Goal: Task Accomplishment & Management: Complete application form

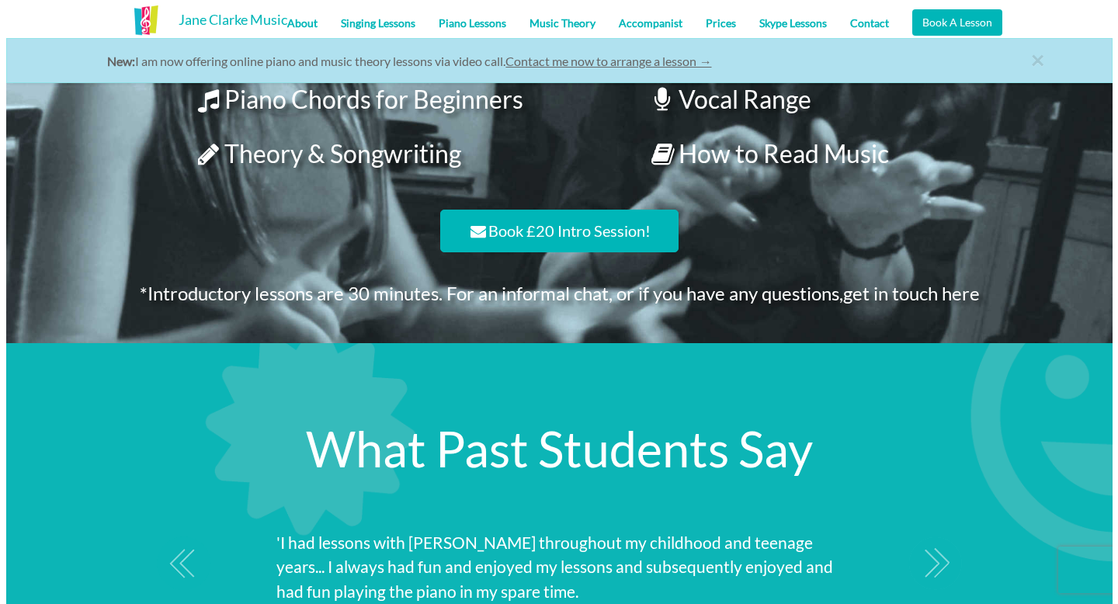
scroll to position [1396, 0]
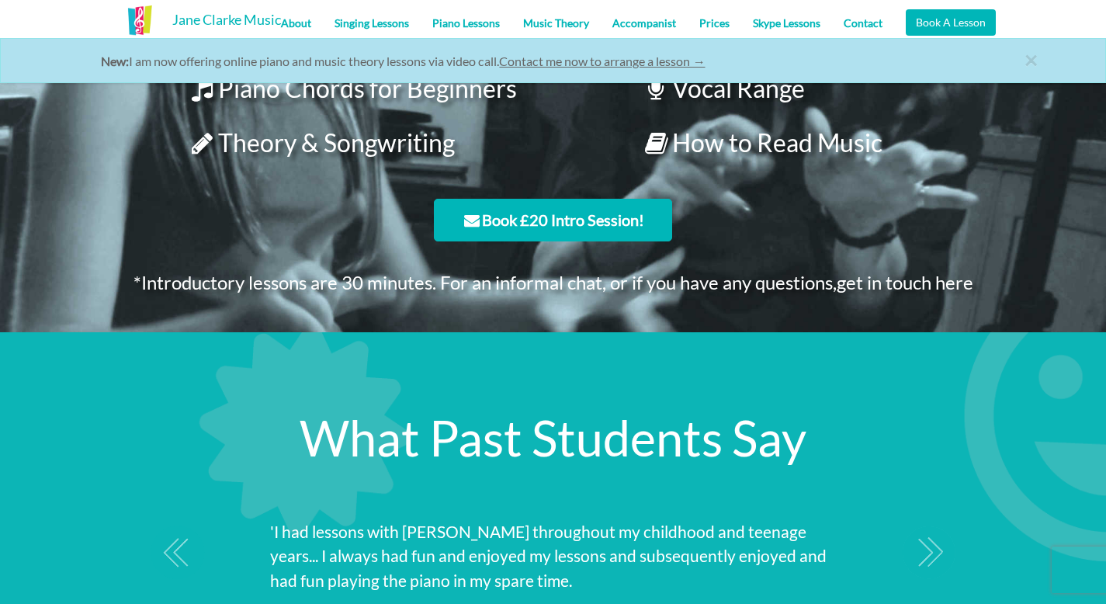
click at [553, 232] on link "Book £20 Intro Session!" at bounding box center [553, 220] width 238 height 43
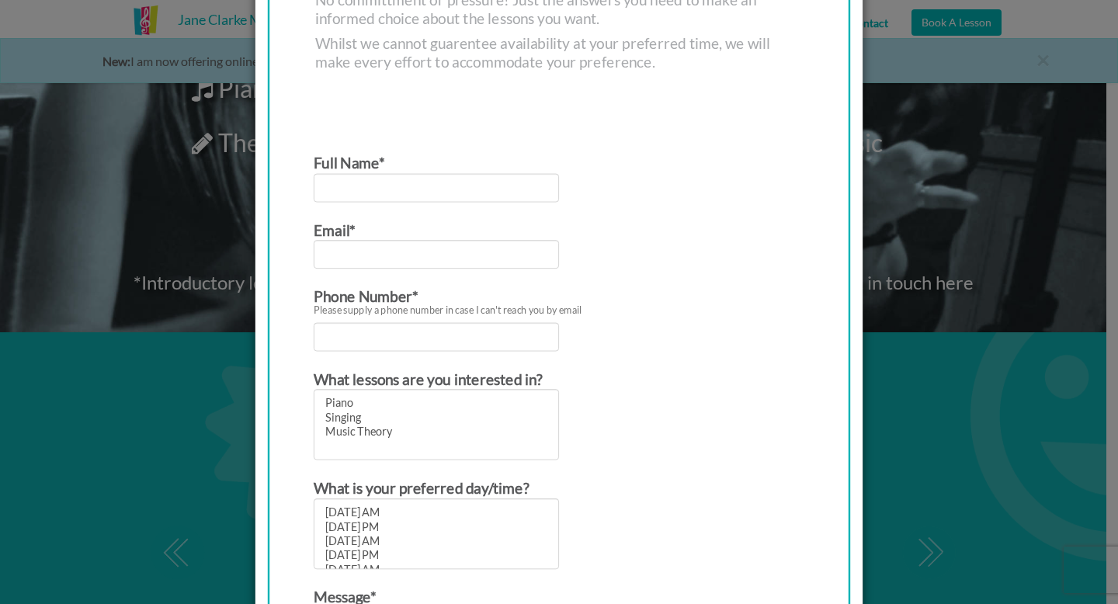
scroll to position [265, 0]
click at [521, 199] on input "Contact form" at bounding box center [436, 189] width 245 height 29
type input "[PERSON_NAME]"
click at [497, 258] on input "Contact form" at bounding box center [436, 255] width 245 height 29
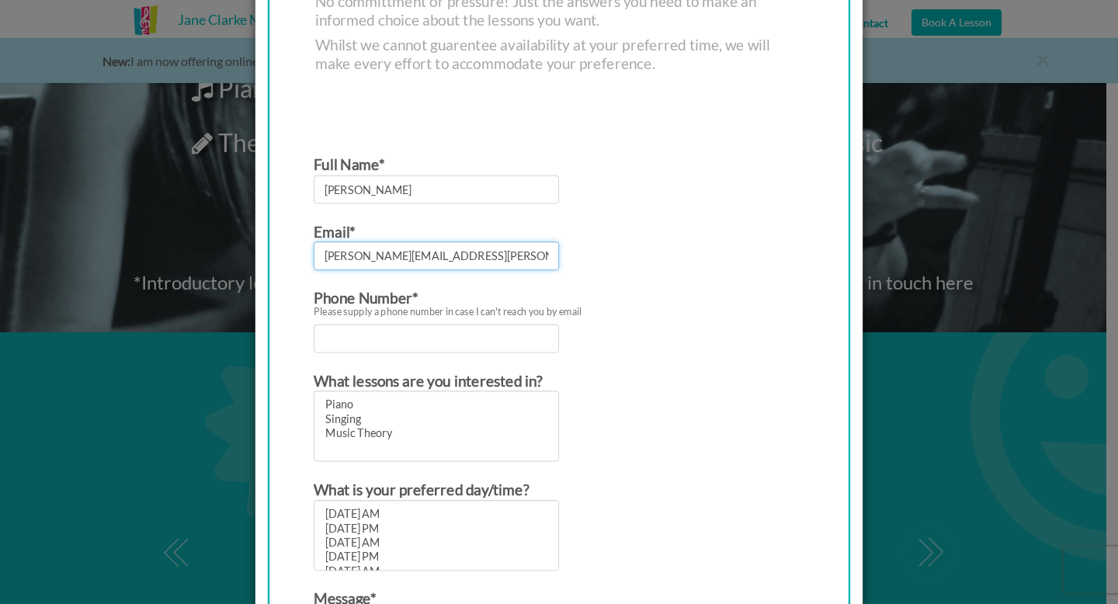
type input "[PERSON_NAME][EMAIL_ADDRESS][PERSON_NAME][DOMAIN_NAME]"
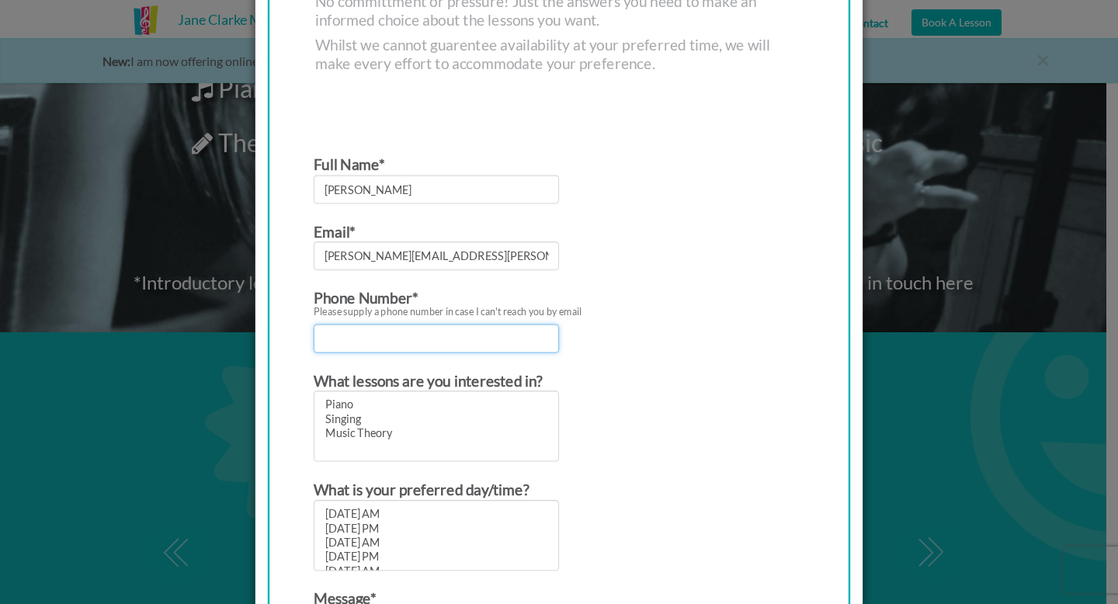
click at [467, 341] on input "Contact form" at bounding box center [436, 338] width 245 height 29
type input "07565868964"
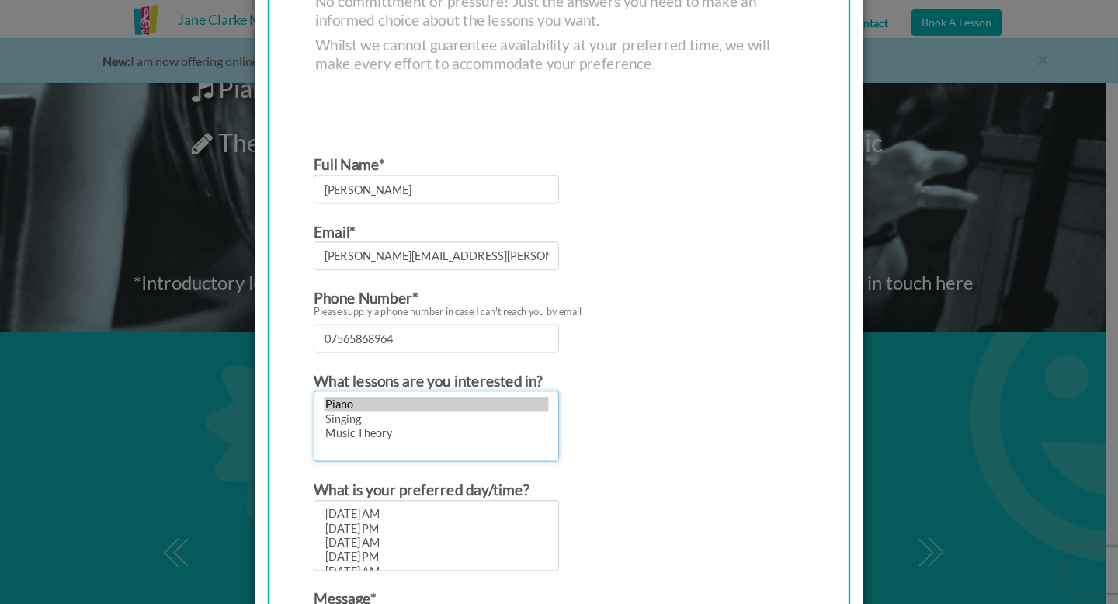
click at [345, 407] on option "Piano" at bounding box center [436, 404] width 224 height 14
select select "Singing"
click at [345, 421] on option "Singing" at bounding box center [436, 419] width 224 height 14
click at [367, 421] on option "Singing" at bounding box center [436, 419] width 224 height 14
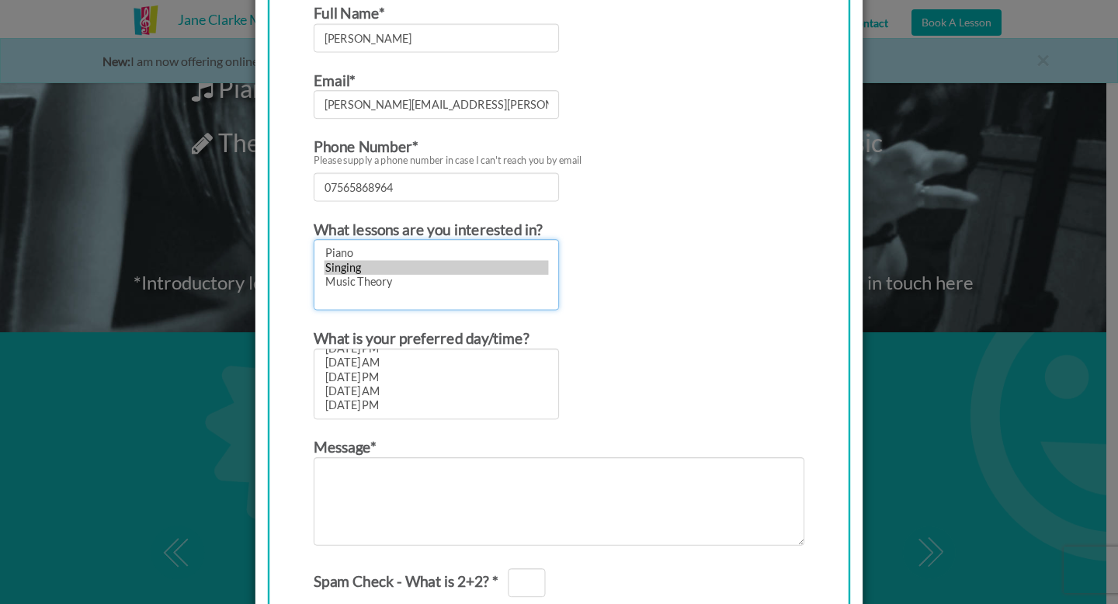
scroll to position [0, 0]
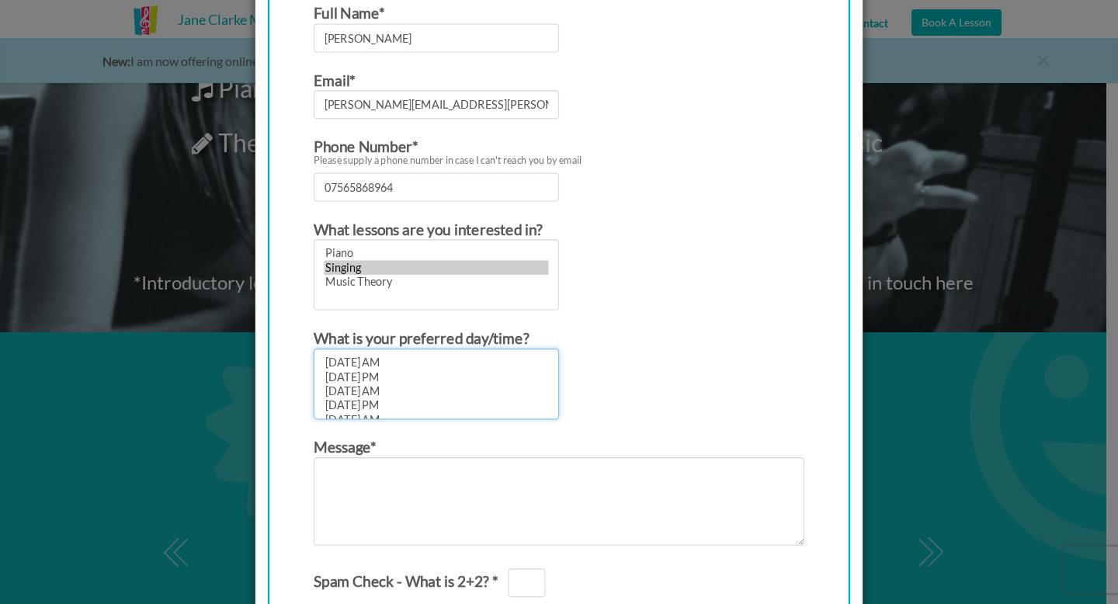
click at [366, 363] on option "[DATE] AM" at bounding box center [436, 363] width 224 height 14
click at [366, 371] on option "[DATE] PM" at bounding box center [436, 376] width 224 height 14
click at [390, 411] on option "[DATE] PM" at bounding box center [436, 405] width 224 height 14
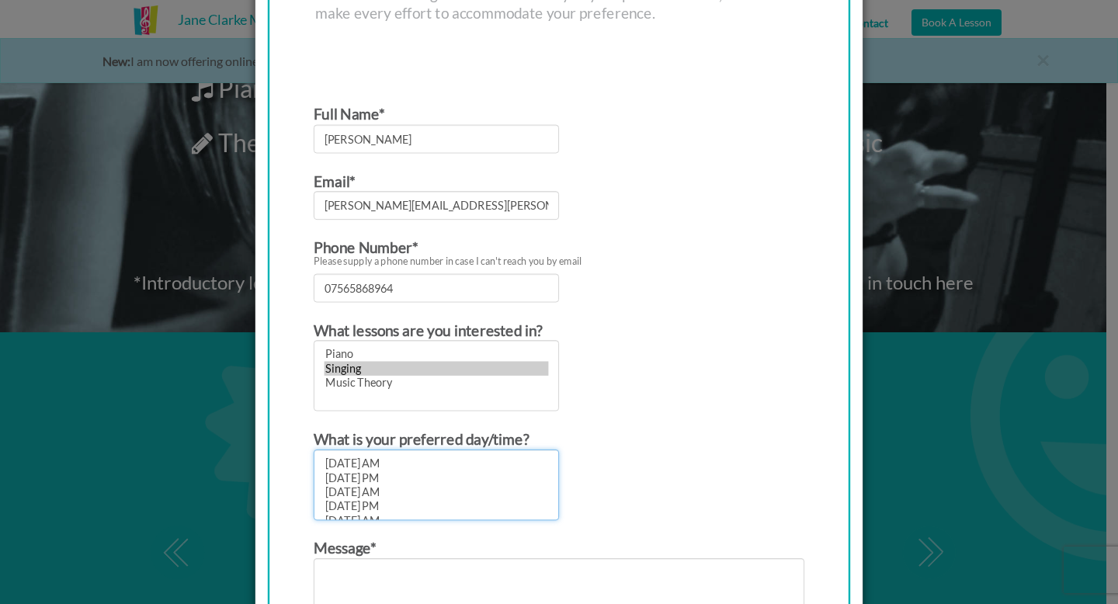
scroll to position [344, 0]
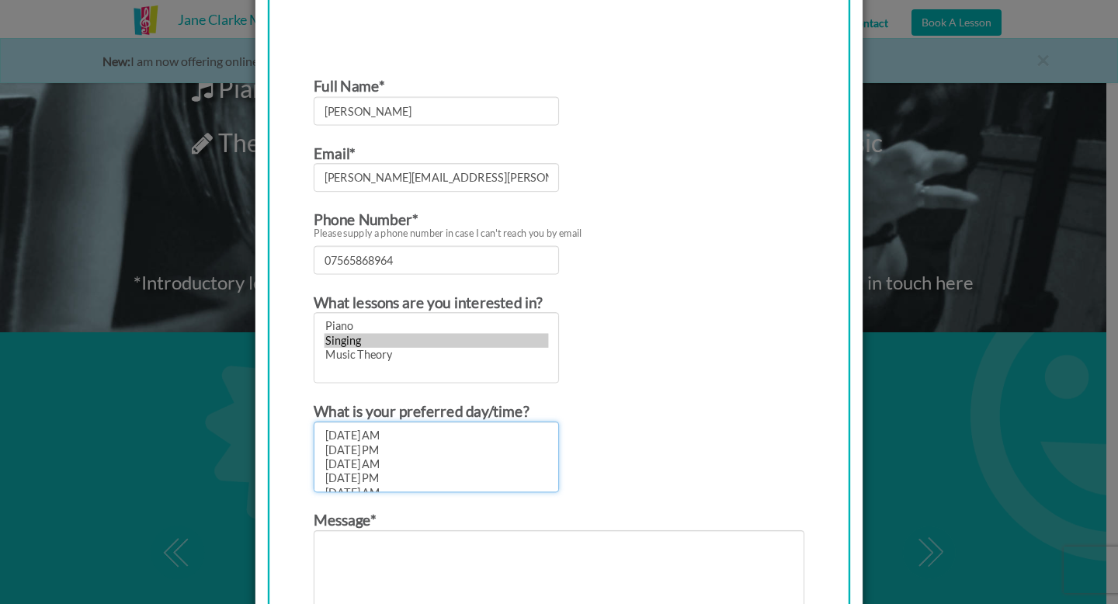
select select "[DATE] AM"
click at [390, 430] on option "[DATE] AM" at bounding box center [436, 435] width 224 height 14
click at [390, 440] on option "[DATE] AM" at bounding box center [436, 435] width 224 height 14
click at [591, 393] on form "Full Name* Isabella Hamann Email* isabella.r.hamann@gmail.com Phone Number* Ple…" at bounding box center [559, 435] width 491 height 723
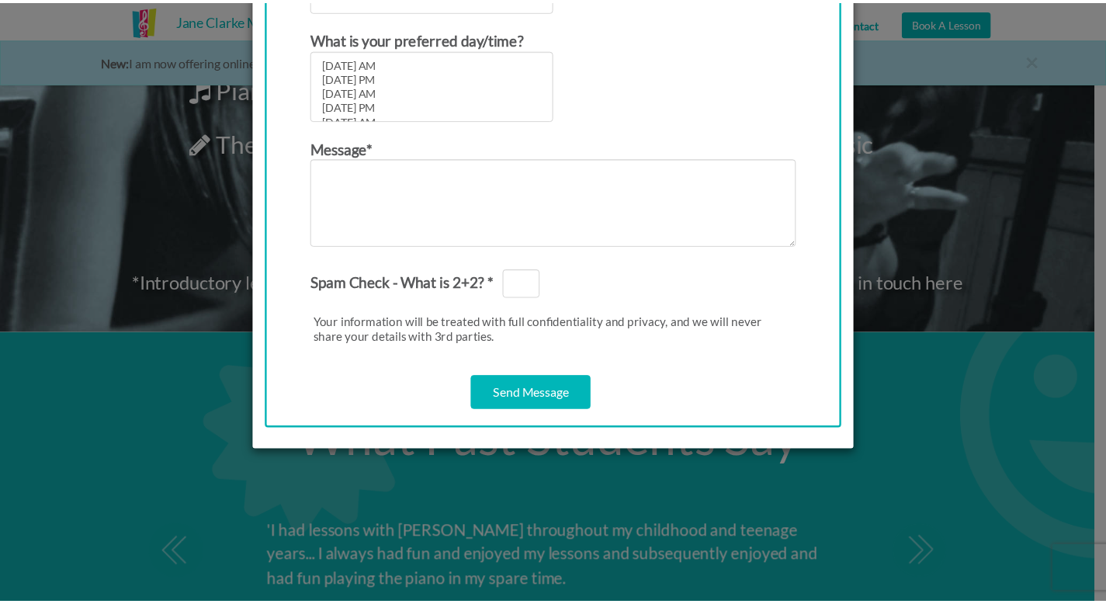
scroll to position [0, 0]
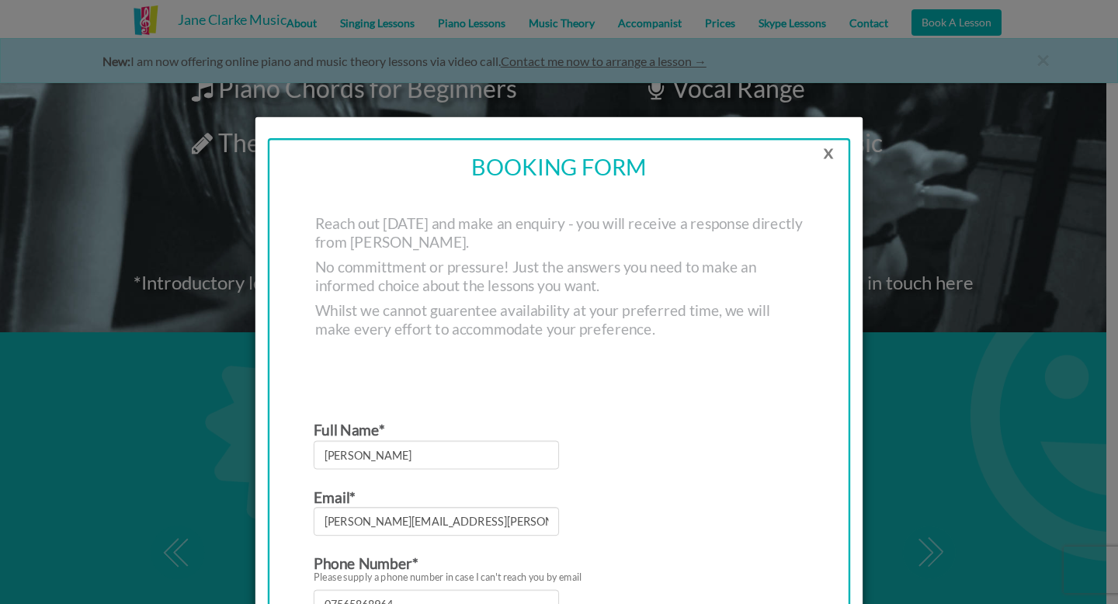
click at [825, 152] on button "x" at bounding box center [827, 151] width 43 height 31
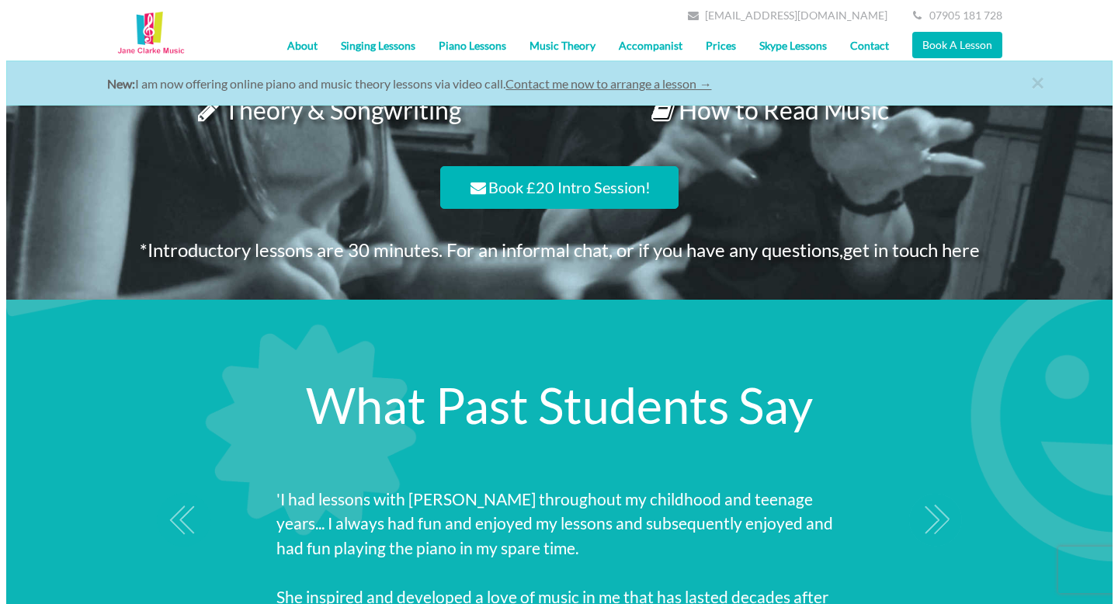
scroll to position [1427, 0]
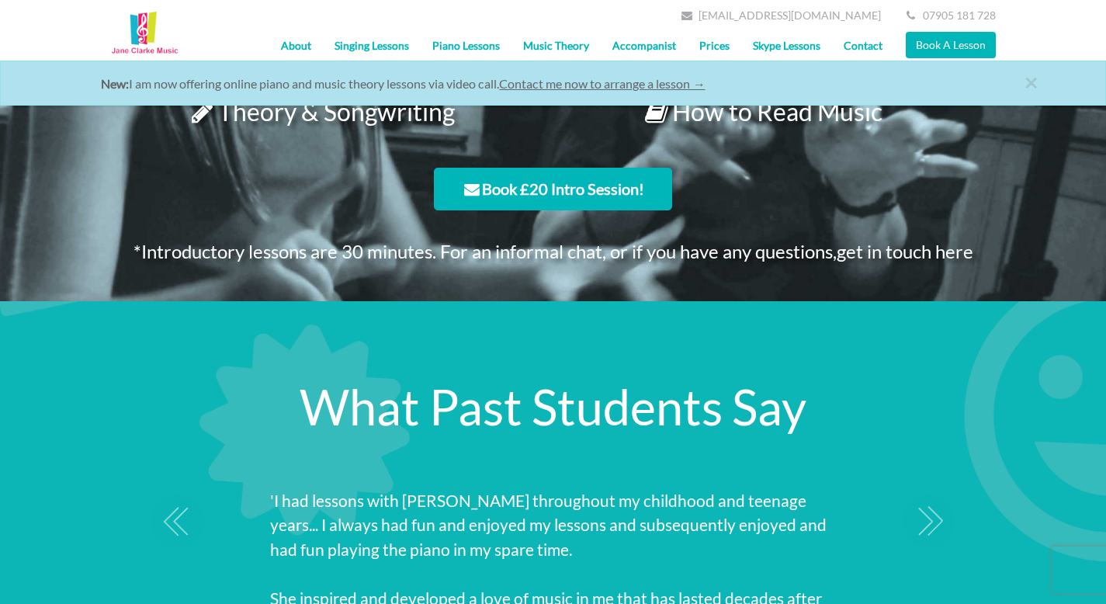
click at [517, 203] on link "Book £20 Intro Session!" at bounding box center [553, 189] width 238 height 43
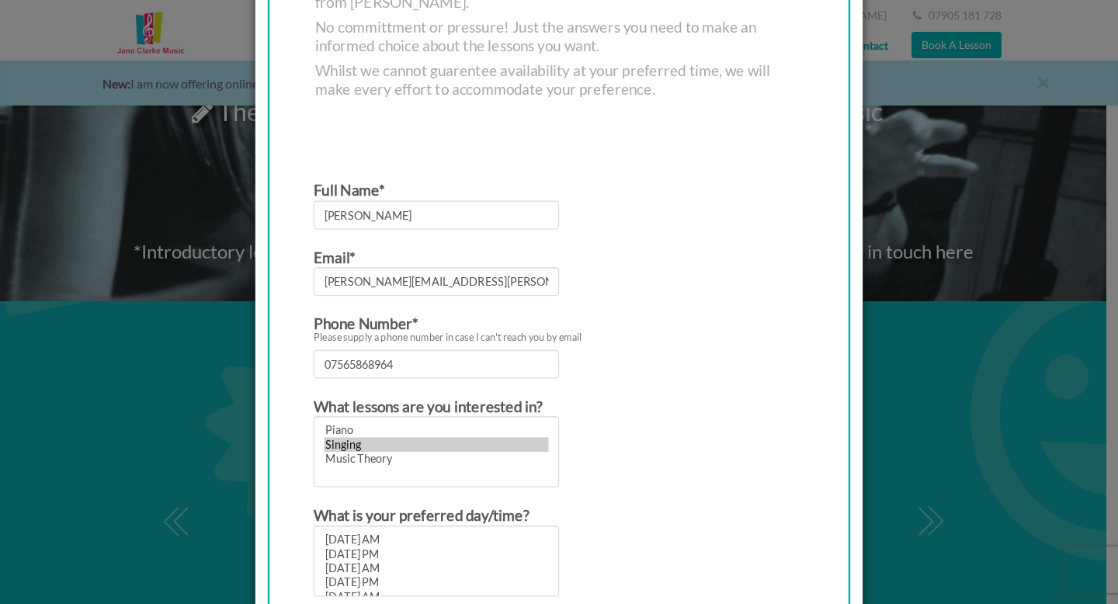
scroll to position [223, 0]
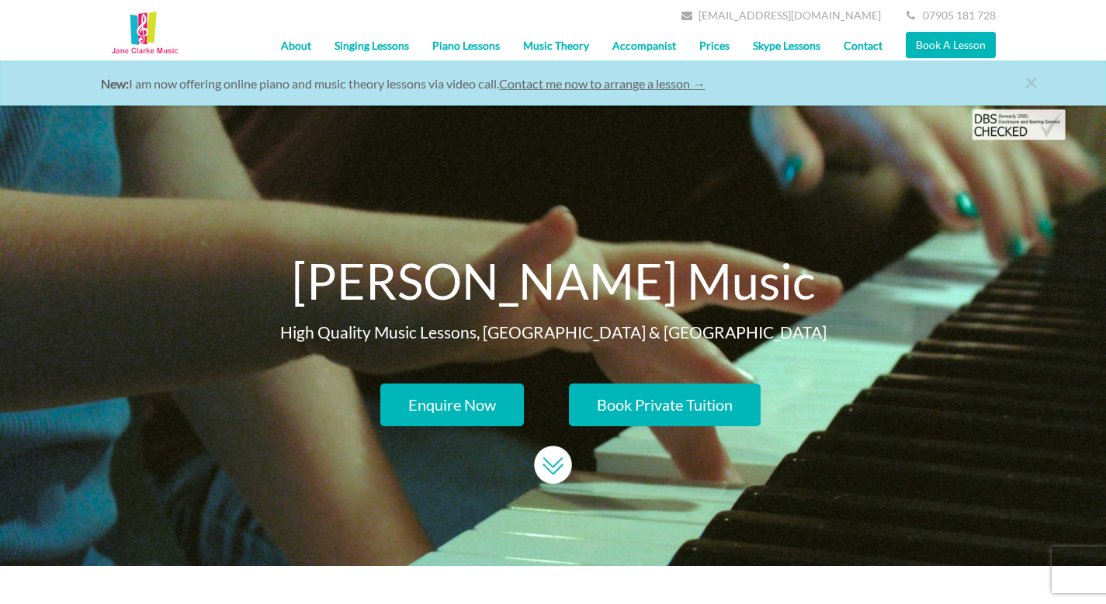
select select "Contact form"
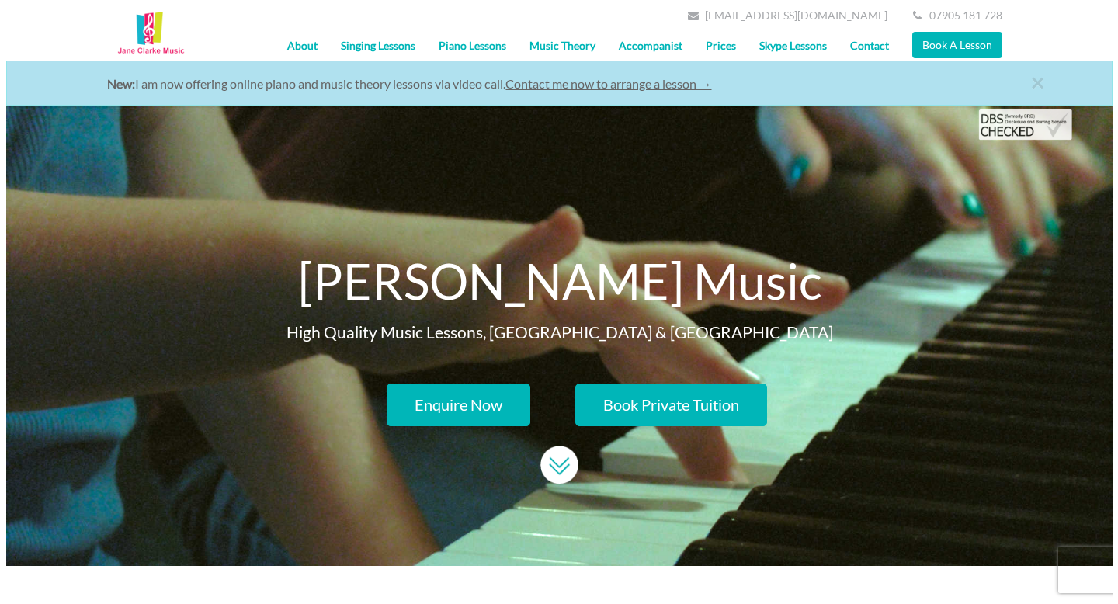
scroll to position [1427, 0]
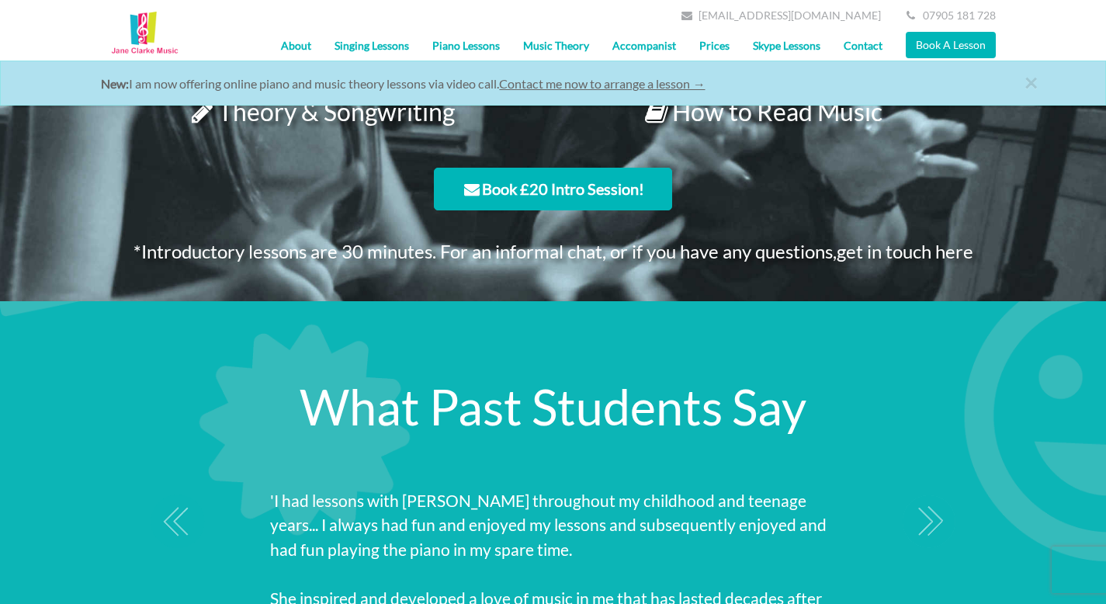
click at [560, 184] on link "Book £20 Intro Session!" at bounding box center [553, 189] width 238 height 43
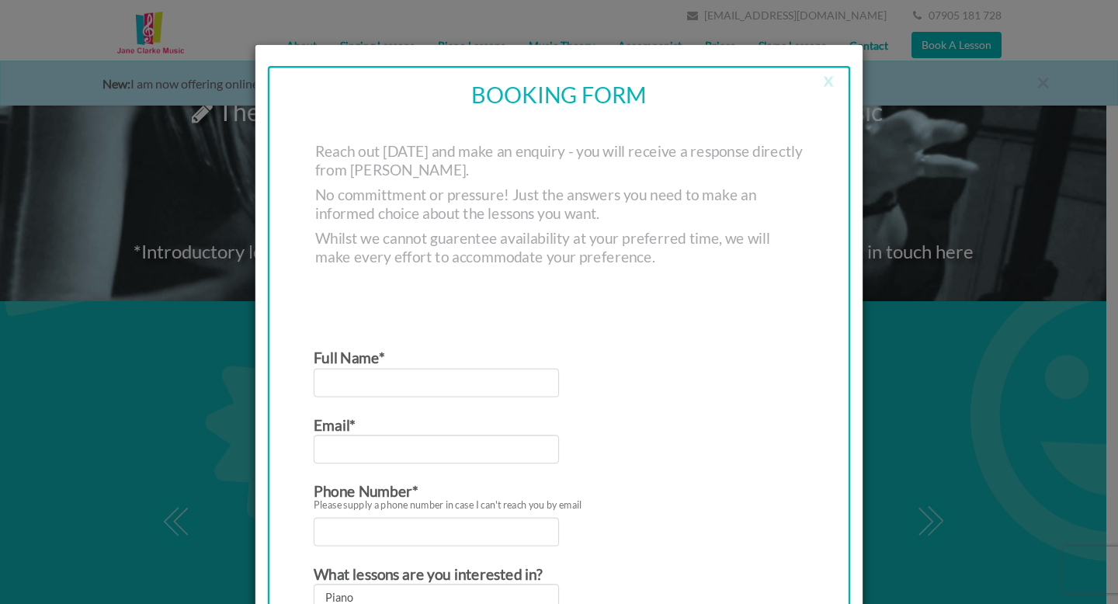
scroll to position [73, 0]
click at [489, 395] on input "Contact form" at bounding box center [436, 382] width 245 height 29
type input "[PERSON_NAME]"
click at [447, 452] on input "Contact form" at bounding box center [436, 448] width 245 height 29
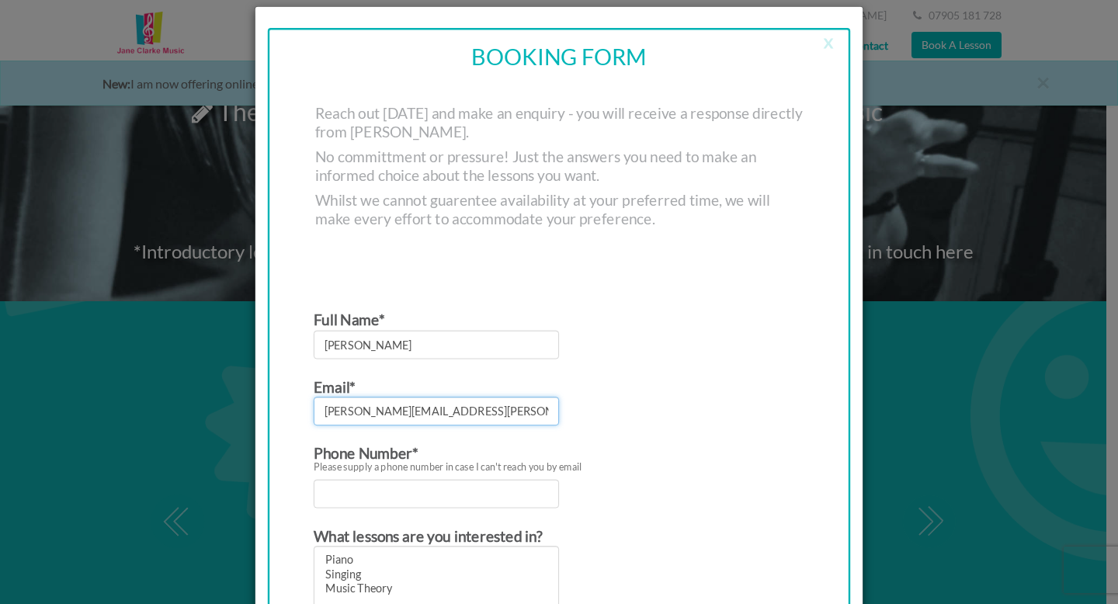
scroll to position [115, 0]
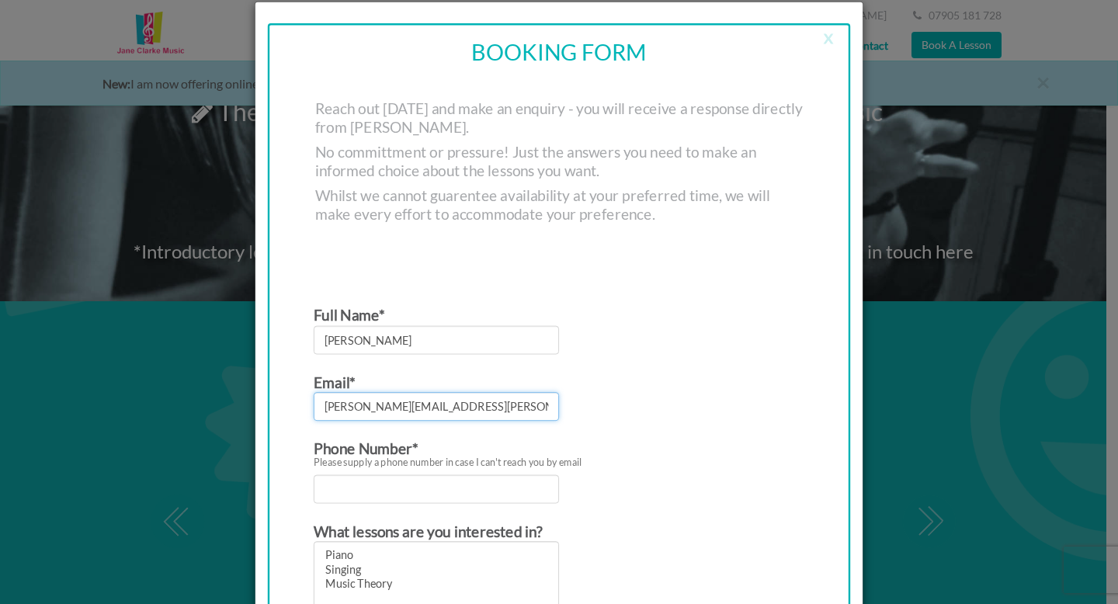
type input "[PERSON_NAME][EMAIL_ADDRESS][PERSON_NAME][DOMAIN_NAME]"
click at [439, 485] on input "Contact form" at bounding box center [436, 489] width 245 height 29
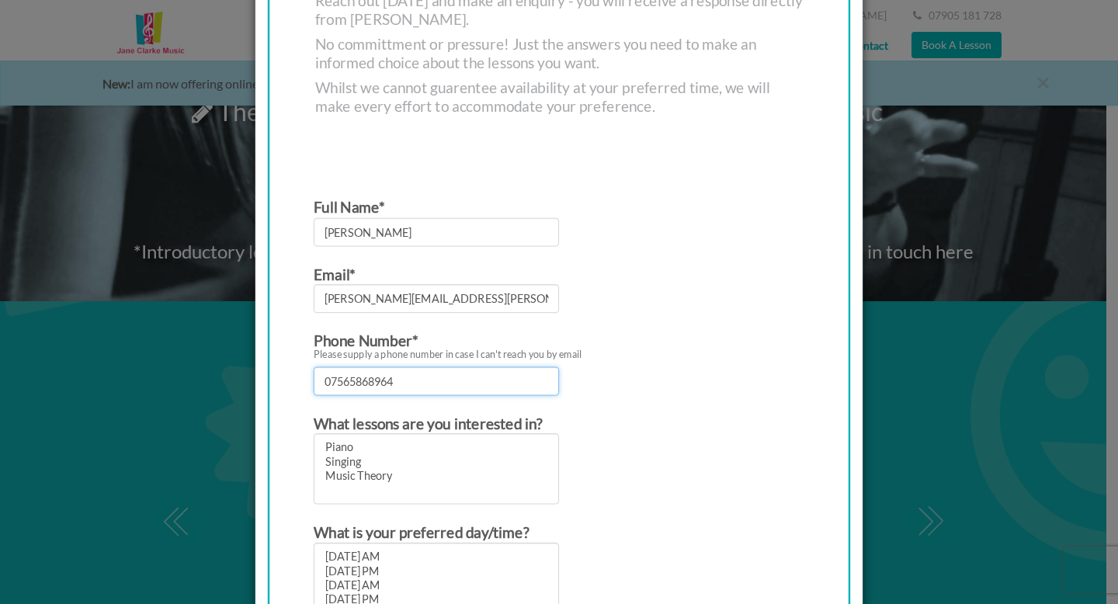
scroll to position [233, 0]
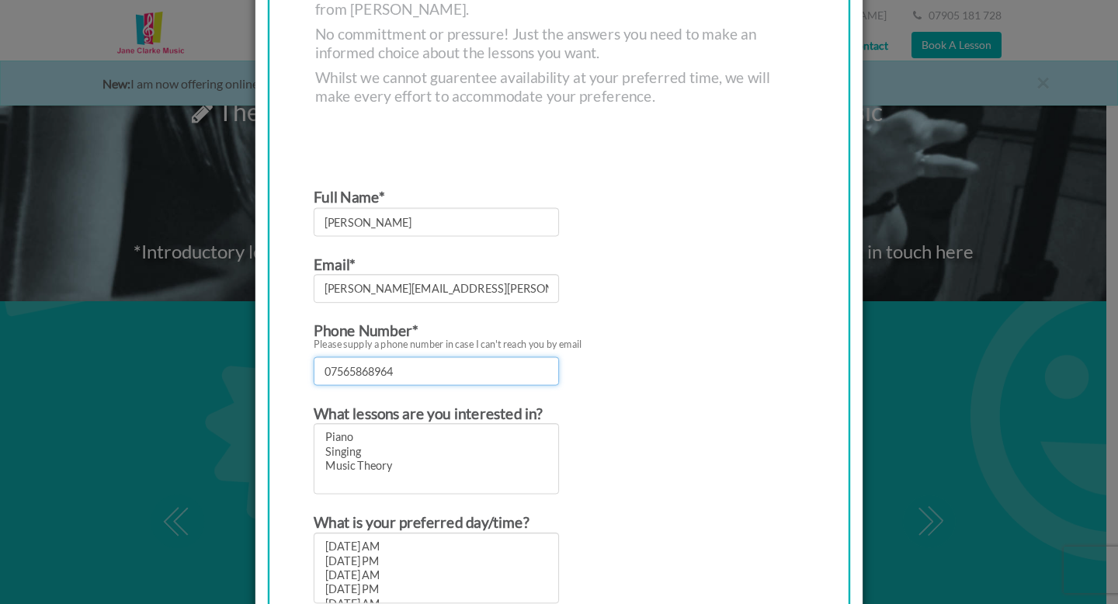
type input "07565868964"
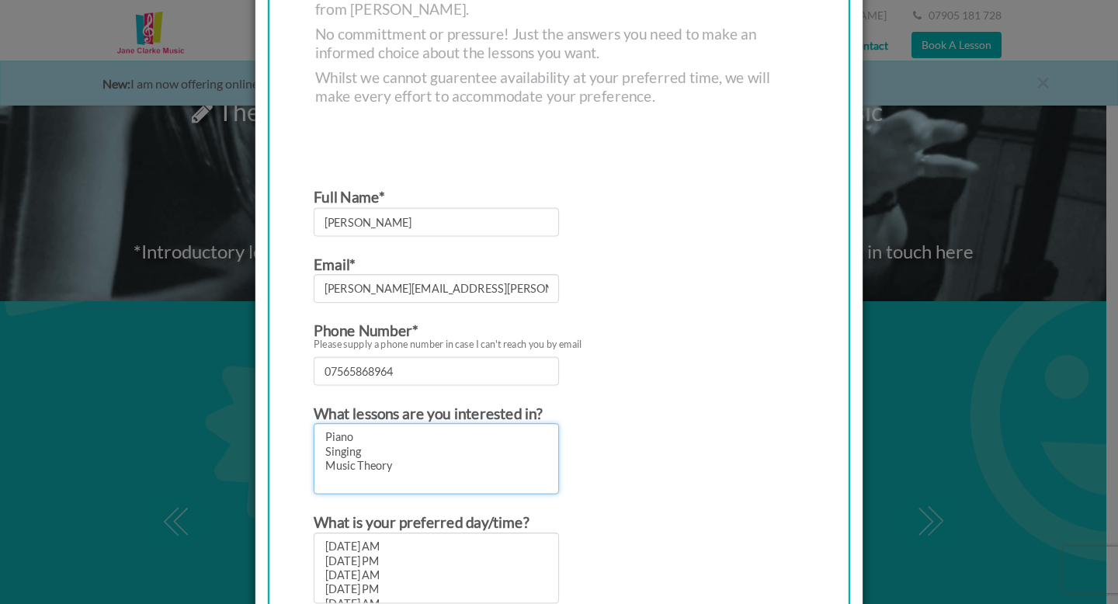
select select "Singing"
click at [329, 456] on option "Singing" at bounding box center [436, 452] width 224 height 14
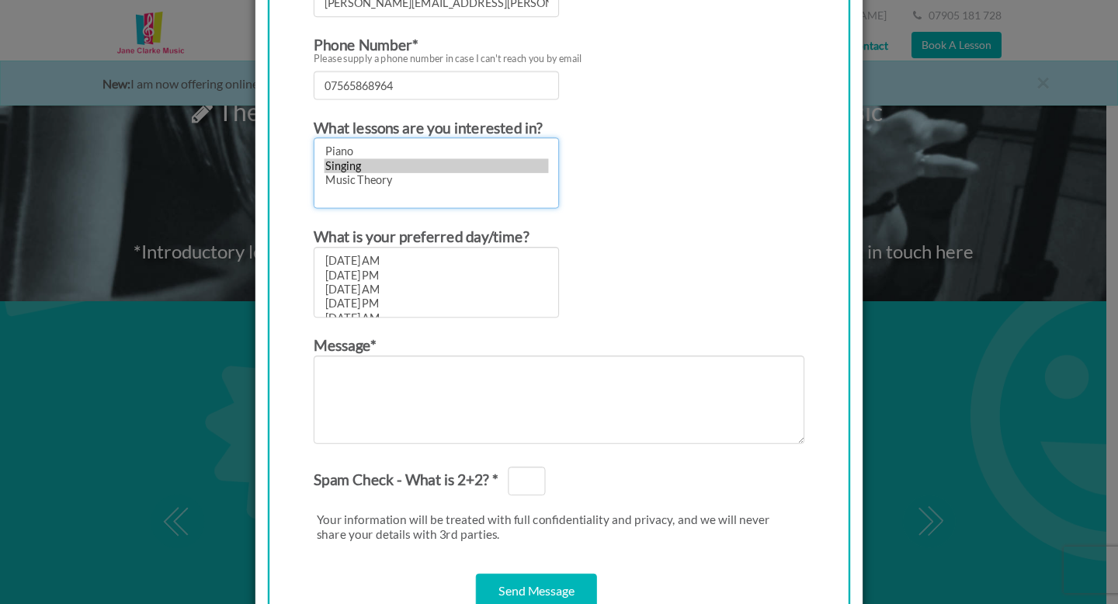
scroll to position [519, 0]
click at [529, 482] on input "Spam Check - What is 2+2? *" at bounding box center [526, 480] width 37 height 29
type input "4"
click at [602, 473] on form "Full Name* [PERSON_NAME] Email* [PERSON_NAME][EMAIL_ADDRESS][PERSON_NAME][DOMAI…" at bounding box center [559, 259] width 491 height 723
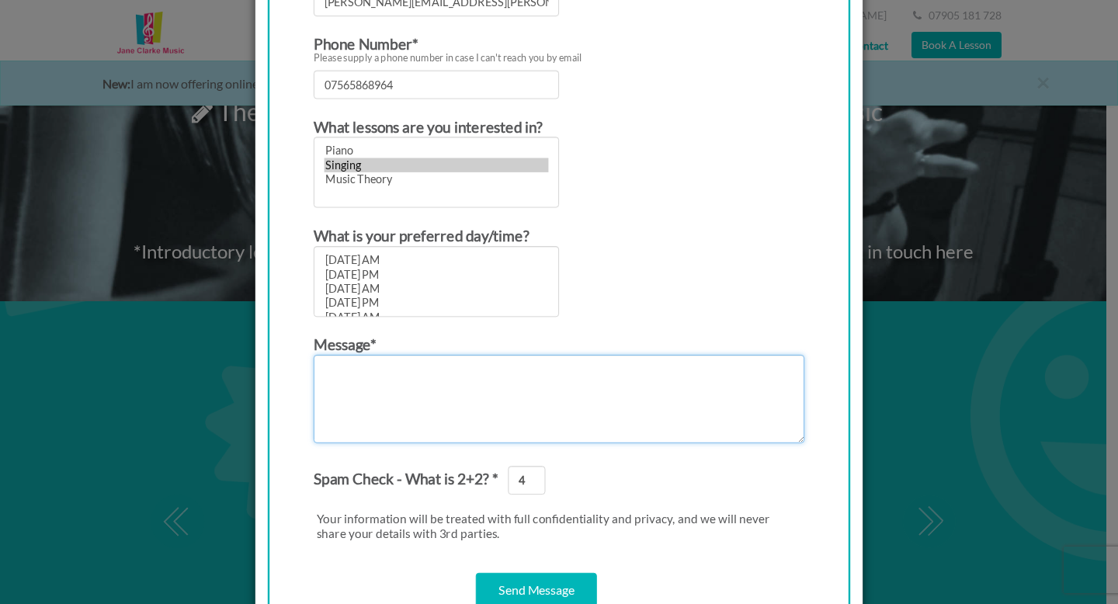
click at [428, 395] on textarea "Contact form" at bounding box center [559, 399] width 491 height 88
paste textarea "Good afternoon, I hope you're doing well. I was just wondering whether you had …"
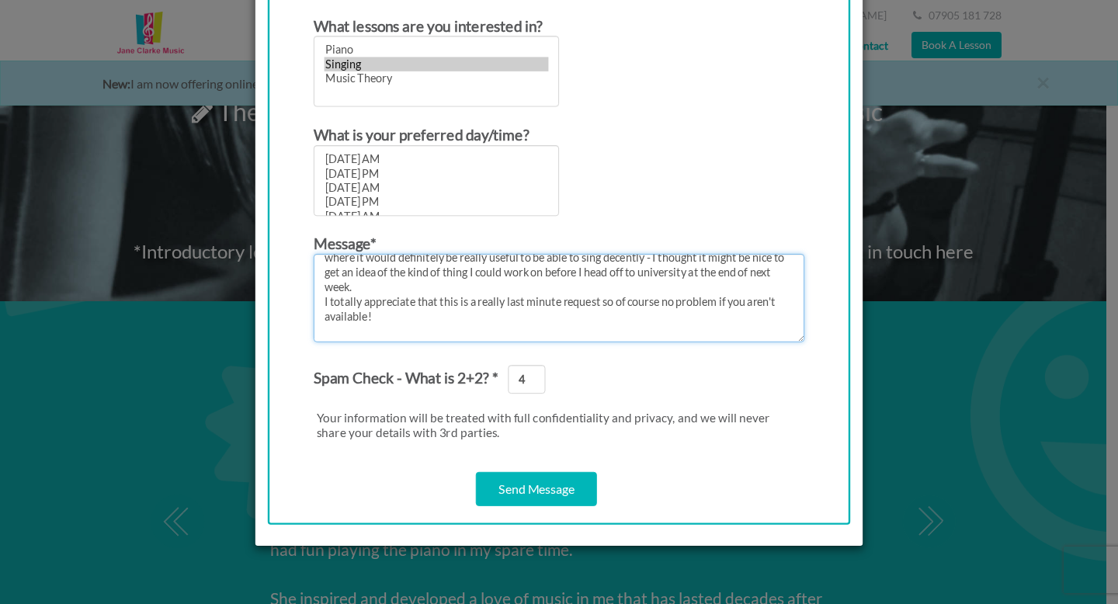
scroll to position [149, 0]
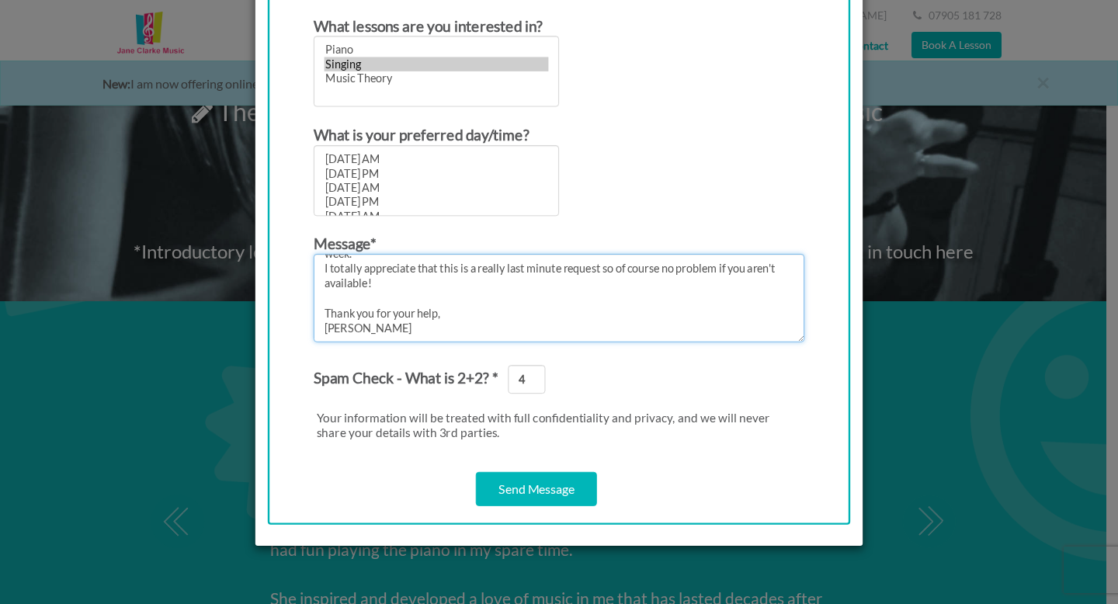
type textarea "Good afternoon, I hope you're doing well. I was just wondering whether you had …"
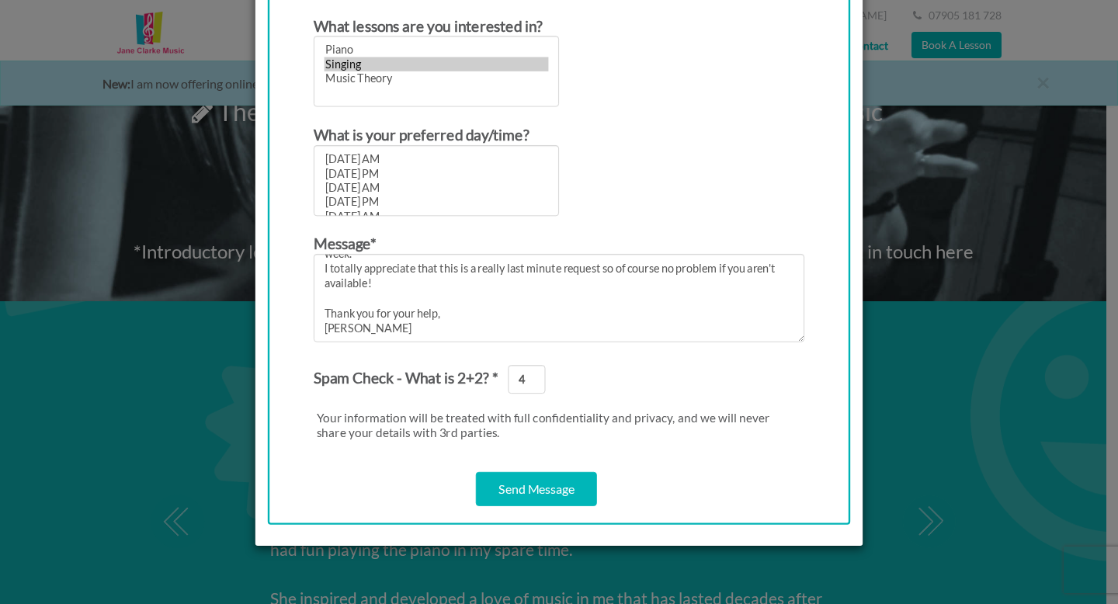
click at [564, 491] on input "Send Message" at bounding box center [536, 489] width 121 height 34
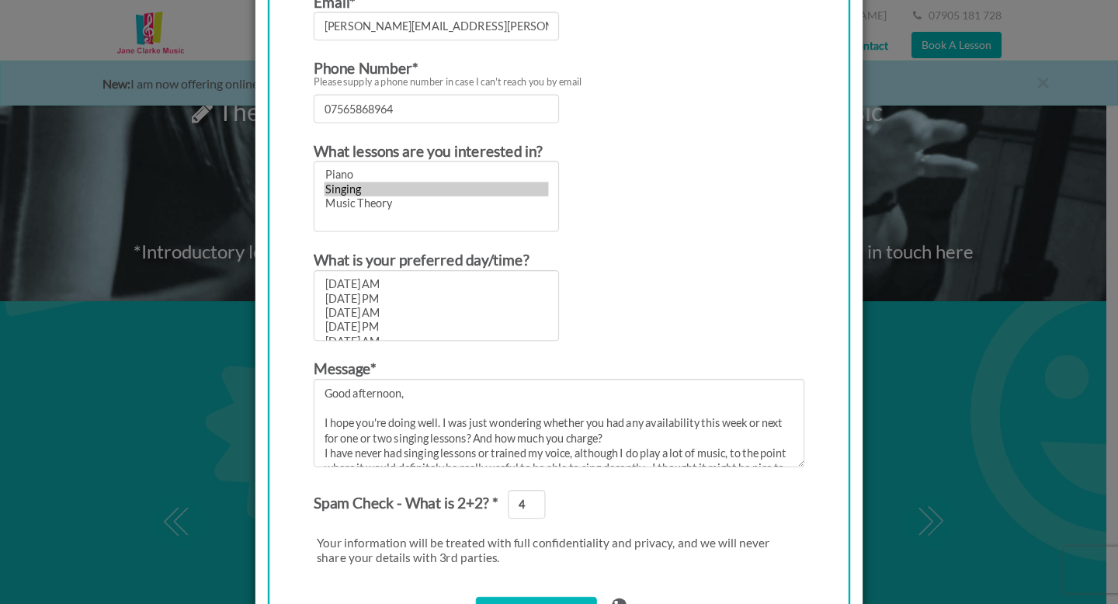
scroll to position [0, 0]
